Goal: Find specific page/section: Find specific page/section

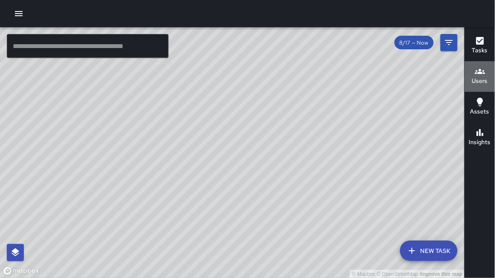
click at [472, 79] on button "Users" at bounding box center [479, 76] width 30 height 31
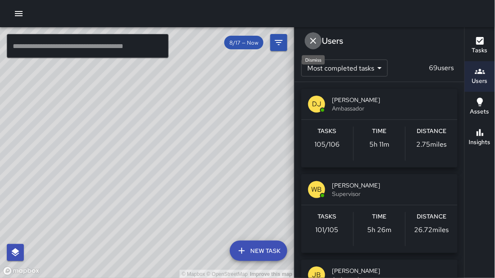
click at [316, 41] on icon "Dismiss" at bounding box center [313, 41] width 10 height 10
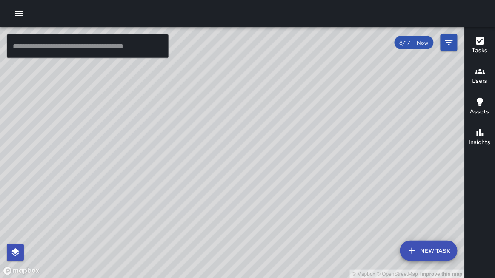
drag, startPoint x: 213, startPoint y: 136, endPoint x: 215, endPoint y: 156, distance: 20.1
drag, startPoint x: 103, startPoint y: 268, endPoint x: 112, endPoint y: 235, distance: 34.3
click at [114, 233] on div "© Mapbox © OpenStreetMap Improve this map" at bounding box center [232, 152] width 464 height 251
drag, startPoint x: 111, startPoint y: 236, endPoint x: 123, endPoint y: 270, distance: 35.4
click at [123, 271] on div "© Mapbox © OpenStreetMap Improve this map" at bounding box center [232, 152] width 464 height 251
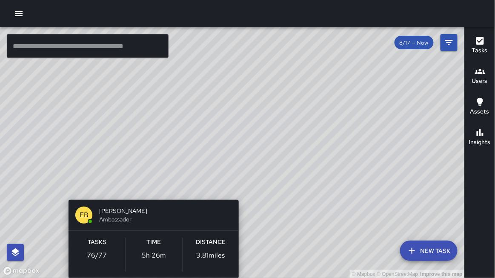
drag, startPoint x: 121, startPoint y: 264, endPoint x: 150, endPoint y: 185, distance: 85.0
click at [150, 183] on div "© Mapbox © OpenStreetMap Improve this map EB [PERSON_NAME] Ambassador Tasks 76 …" at bounding box center [232, 152] width 464 height 251
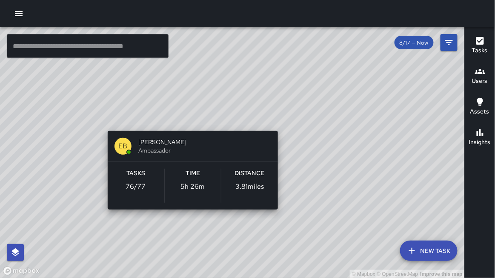
click at [185, 219] on div "© Mapbox © OpenStreetMap Improve this map EB [PERSON_NAME] Ambassador Tasks 76 …" at bounding box center [232, 152] width 464 height 251
click at [190, 224] on div "© Mapbox © OpenStreetMap Improve this map EB [PERSON_NAME] Ambassador Tasks 76 …" at bounding box center [232, 152] width 464 height 251
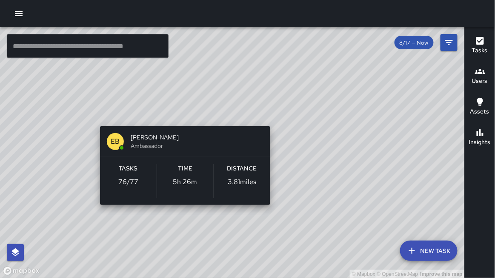
drag, startPoint x: 184, startPoint y: 219, endPoint x: 178, endPoint y: 217, distance: 6.2
click at [178, 217] on div "© Mapbox © OpenStreetMap Improve this map EB [PERSON_NAME] Ambassador Tasks 76 …" at bounding box center [232, 152] width 464 height 251
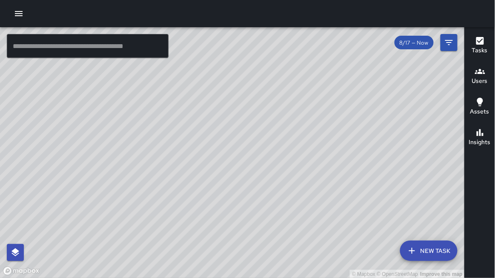
drag, startPoint x: 252, startPoint y: 196, endPoint x: 204, endPoint y: 278, distance: 95.5
click at [205, 278] on div "© Mapbox © OpenStreetMap Improve this map" at bounding box center [232, 152] width 464 height 251
drag, startPoint x: 194, startPoint y: 230, endPoint x: 142, endPoint y: 219, distance: 53.0
click at [142, 219] on div "© Mapbox © OpenStreetMap Improve this map" at bounding box center [232, 152] width 464 height 251
drag, startPoint x: 152, startPoint y: 211, endPoint x: 163, endPoint y: 208, distance: 11.8
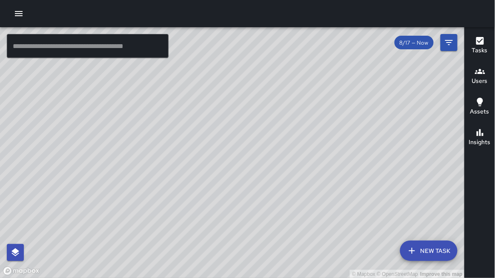
click at [163, 208] on div "© Mapbox © OpenStreetMap Improve this map" at bounding box center [232, 152] width 464 height 251
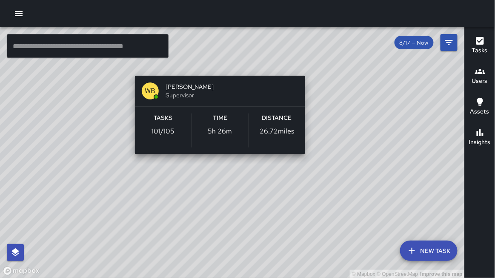
drag, startPoint x: 330, startPoint y: 176, endPoint x: 310, endPoint y: 58, distance: 119.3
click at [310, 58] on div "© Mapbox © OpenStreetMap Improve this map WB [PERSON_NAME] Supervisor Tasks 101…" at bounding box center [232, 152] width 464 height 251
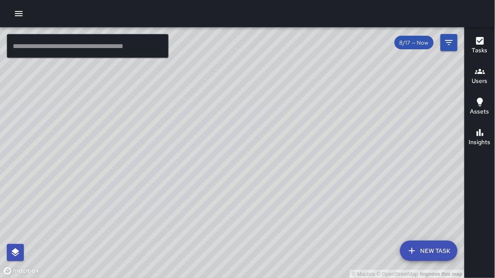
drag, startPoint x: 269, startPoint y: 99, endPoint x: 222, endPoint y: 108, distance: 48.4
click at [222, 108] on div "© Mapbox © OpenStreetMap Improve this map" at bounding box center [232, 152] width 464 height 251
drag, startPoint x: 425, startPoint y: 142, endPoint x: 427, endPoint y: 127, distance: 14.6
click at [427, 127] on div "© Mapbox © OpenStreetMap Improve this map" at bounding box center [232, 152] width 464 height 251
drag, startPoint x: 422, startPoint y: 132, endPoint x: 410, endPoint y: 142, distance: 15.7
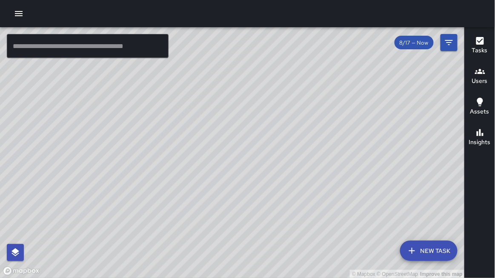
click at [410, 142] on div "© Mapbox © OpenStreetMap Improve this map" at bounding box center [232, 152] width 464 height 251
drag, startPoint x: 400, startPoint y: 145, endPoint x: 393, endPoint y: 152, distance: 9.0
click at [393, 152] on div "© Mapbox © OpenStreetMap Improve this map" at bounding box center [232, 152] width 464 height 251
